Goal: Transaction & Acquisition: Purchase product/service

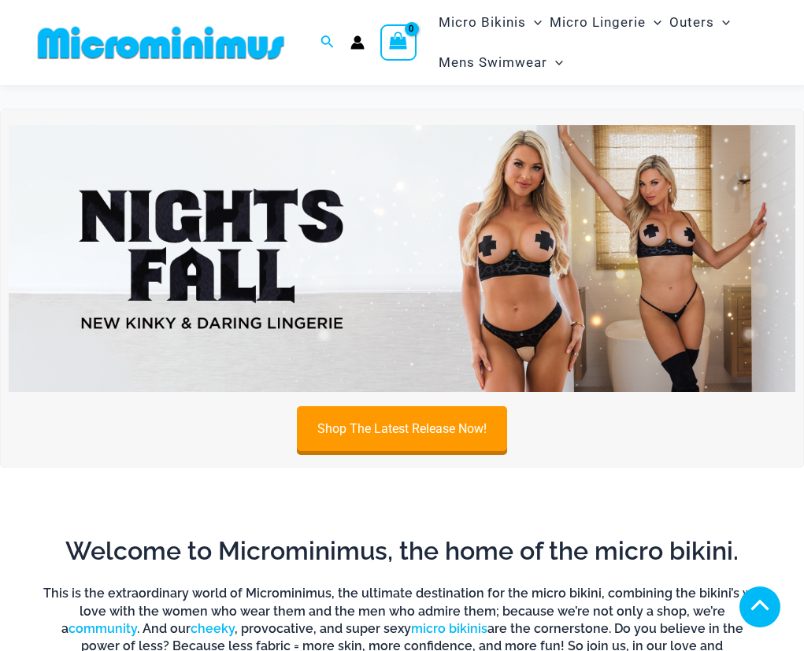
scroll to position [471, 0]
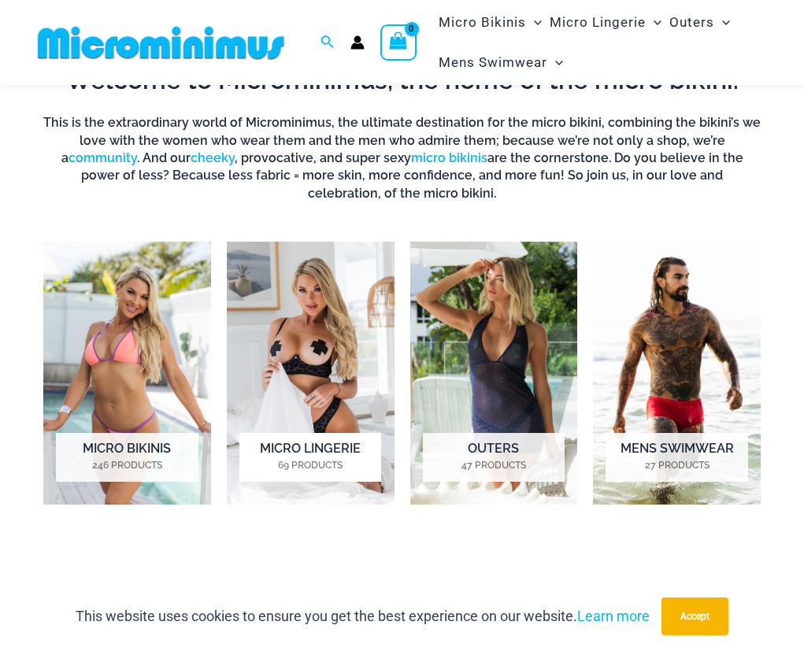
click at [343, 337] on img "Visit product category Micro Lingerie" at bounding box center [311, 373] width 168 height 263
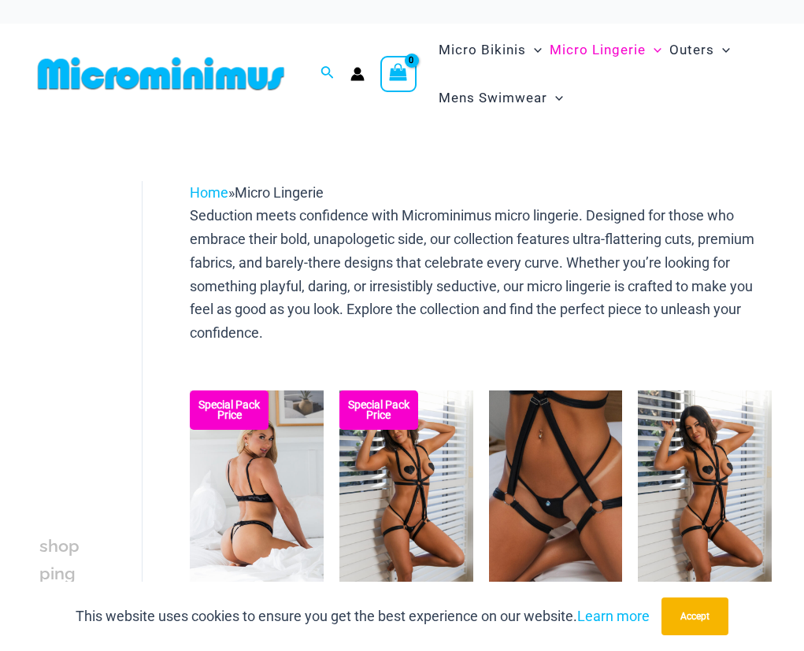
click at [289, 458] on img at bounding box center [257, 490] width 134 height 201
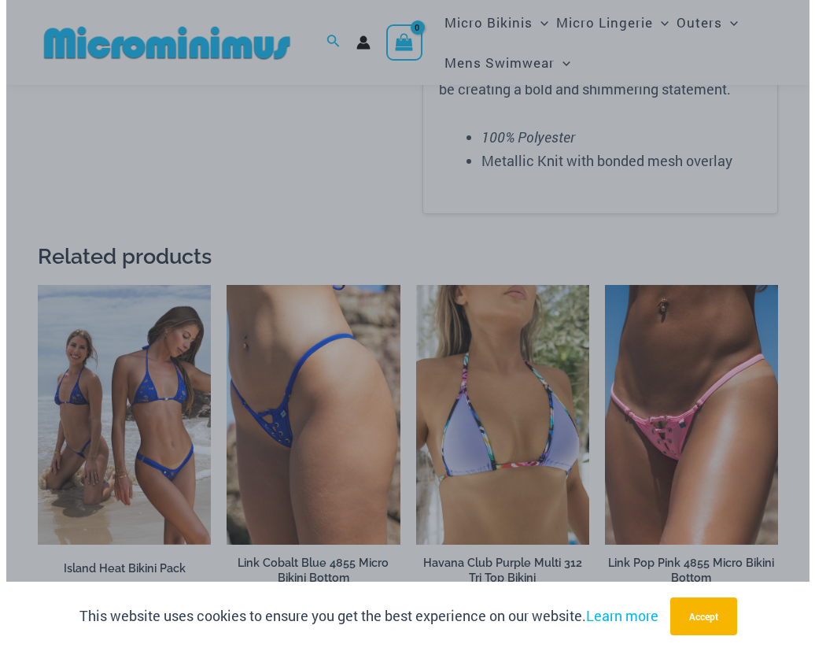
scroll to position [2323, 0]
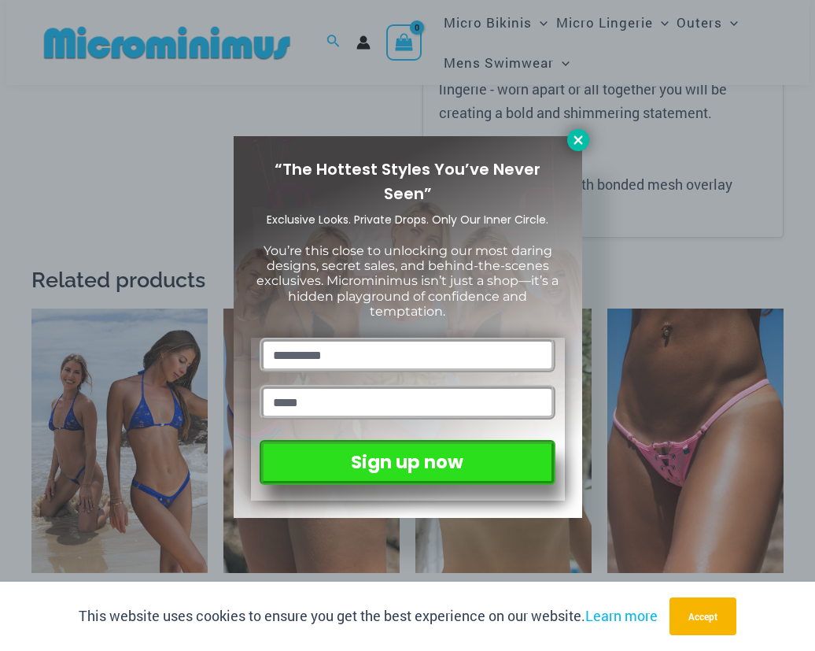
click at [585, 145] on icon at bounding box center [578, 140] width 14 height 14
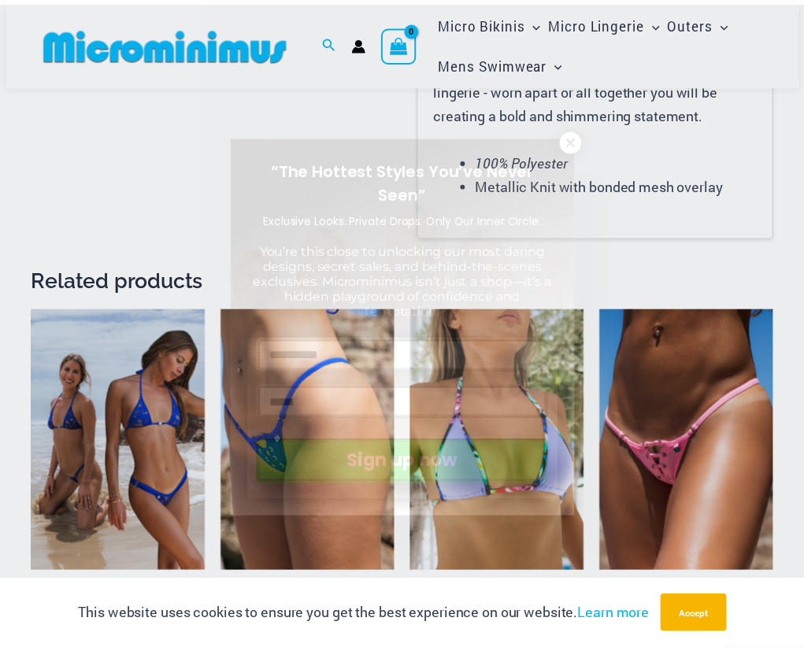
scroll to position [2346, 0]
